Goal: Task Accomplishment & Management: Use online tool/utility

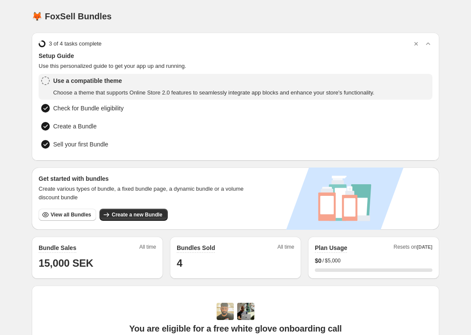
scroll to position [217, 0]
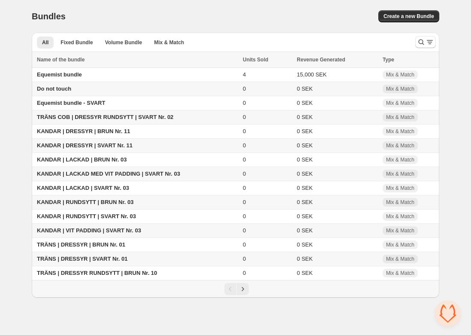
click at [97, 145] on span "KANDAR | DRESSYR | SVART Nr. 11" at bounding box center [85, 145] width 96 height 6
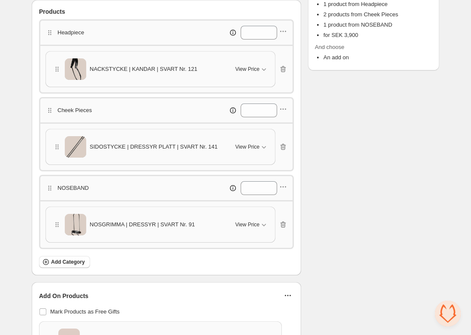
scroll to position [222, 0]
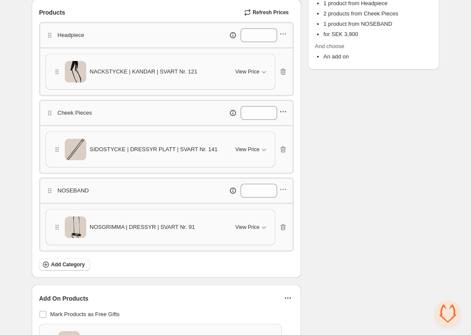
click at [284, 110] on icon "button" at bounding box center [283, 111] width 9 height 9
click at [254, 157] on icon "button" at bounding box center [258, 154] width 9 height 9
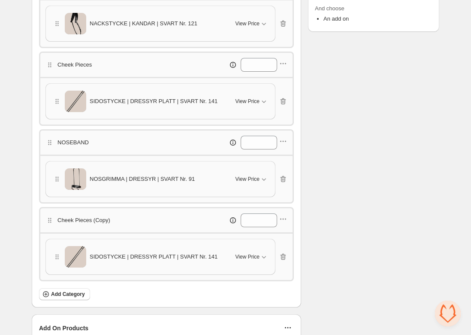
scroll to position [274, 0]
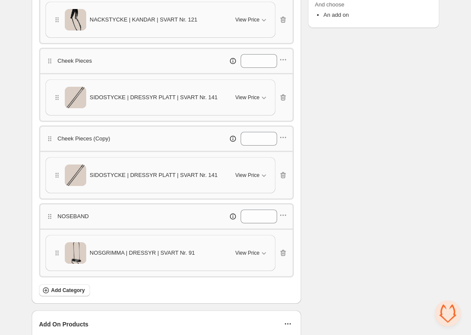
type input "*"
click at [273, 63] on icon at bounding box center [271, 64] width 4 height 3
type input "*"
click at [272, 139] on icon at bounding box center [270, 141] width 9 height 9
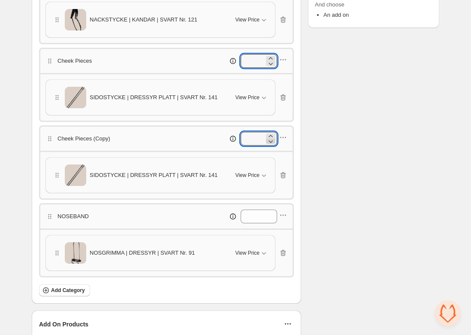
type input "*"
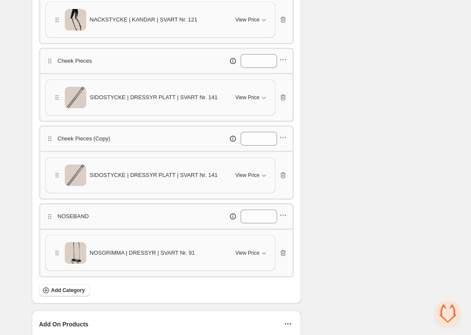
click at [203, 132] on div "*" at bounding box center [231, 139] width 91 height 14
click at [72, 135] on p "Cheek Pieces (Copy)" at bounding box center [84, 138] width 53 height 9
click at [285, 133] on icon "button" at bounding box center [283, 137] width 9 height 9
click at [275, 162] on span "Edit products" at bounding box center [288, 164] width 46 height 9
click at [282, 134] on icon "button" at bounding box center [283, 137] width 9 height 9
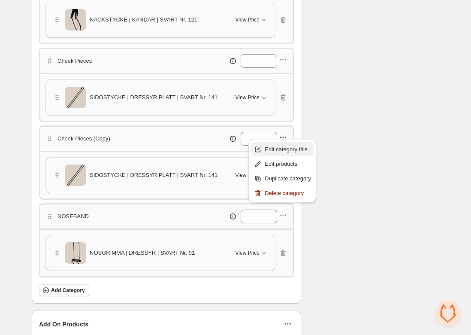
click at [269, 151] on span "Edit category title" at bounding box center [288, 149] width 46 height 9
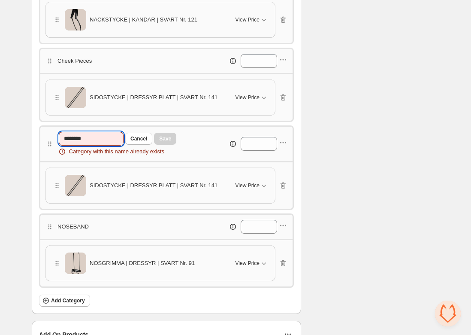
click at [87, 134] on input "********" at bounding box center [91, 139] width 65 height 14
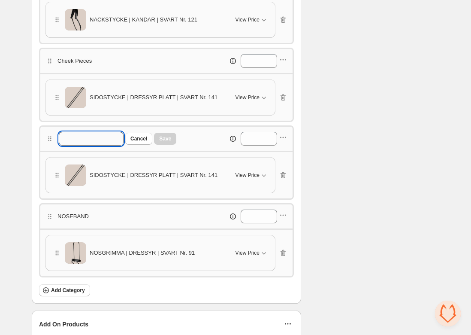
scroll to position [263, 0]
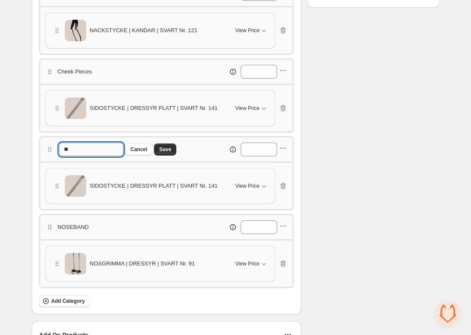
type input "*"
type input "**********"
click at [170, 147] on span "Save" at bounding box center [170, 149] width 12 height 7
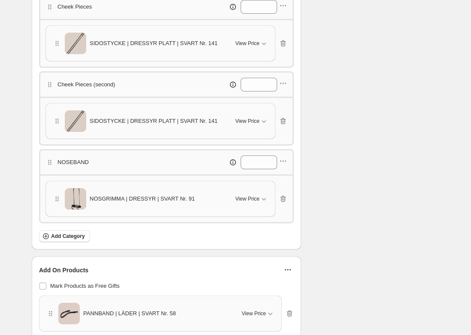
scroll to position [355, 0]
